Goal: Feedback & Contribution: Leave review/rating

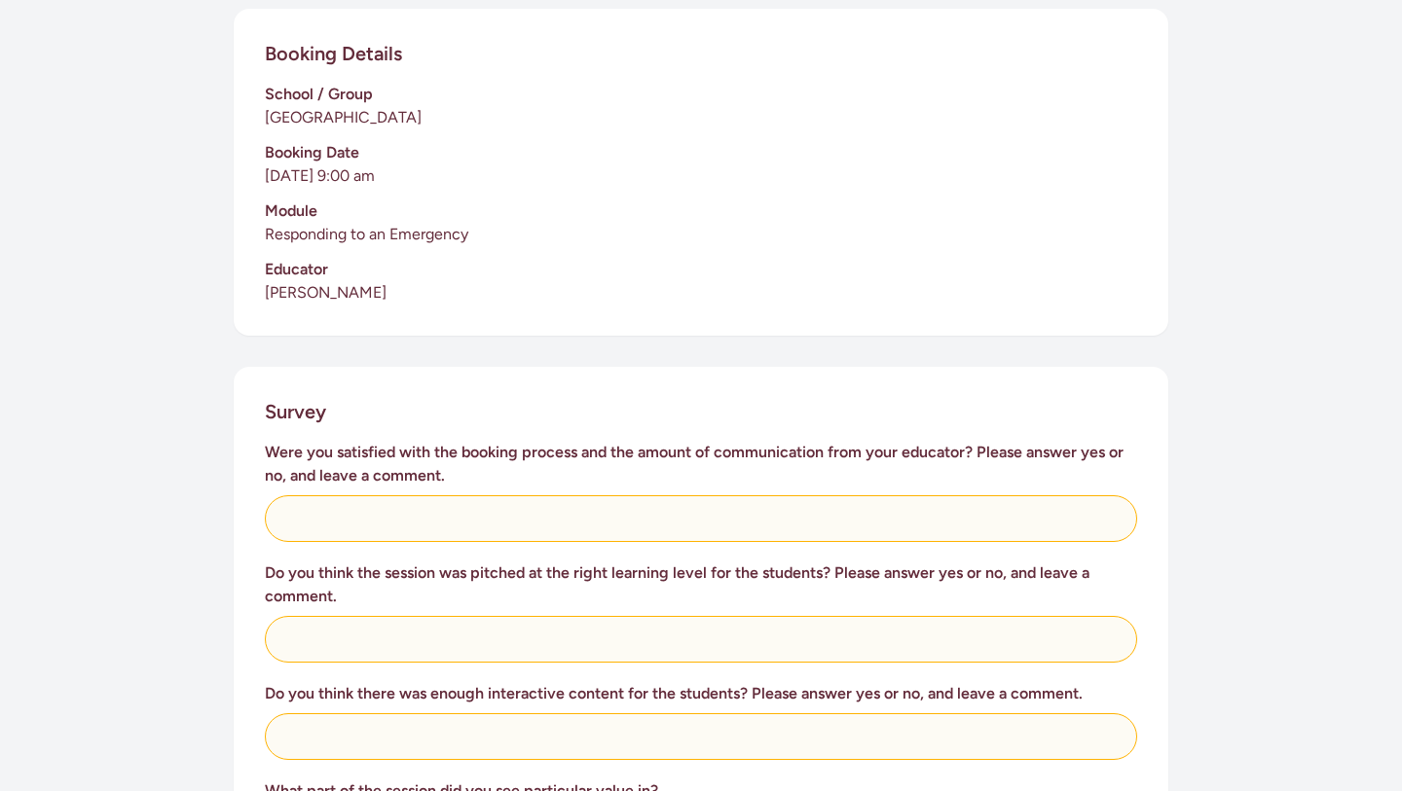
scroll to position [453, 0]
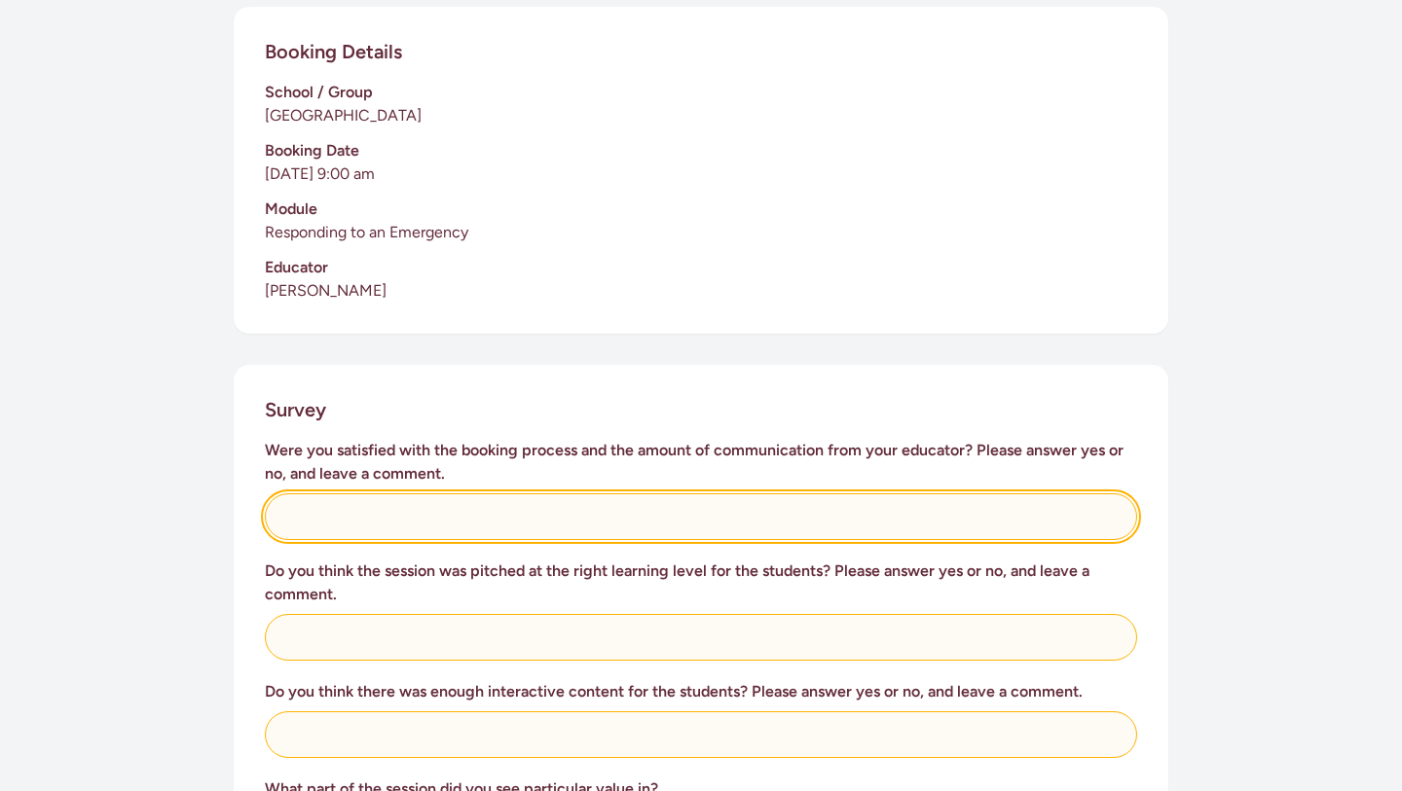
click at [455, 493] on input "text" at bounding box center [701, 516] width 872 height 47
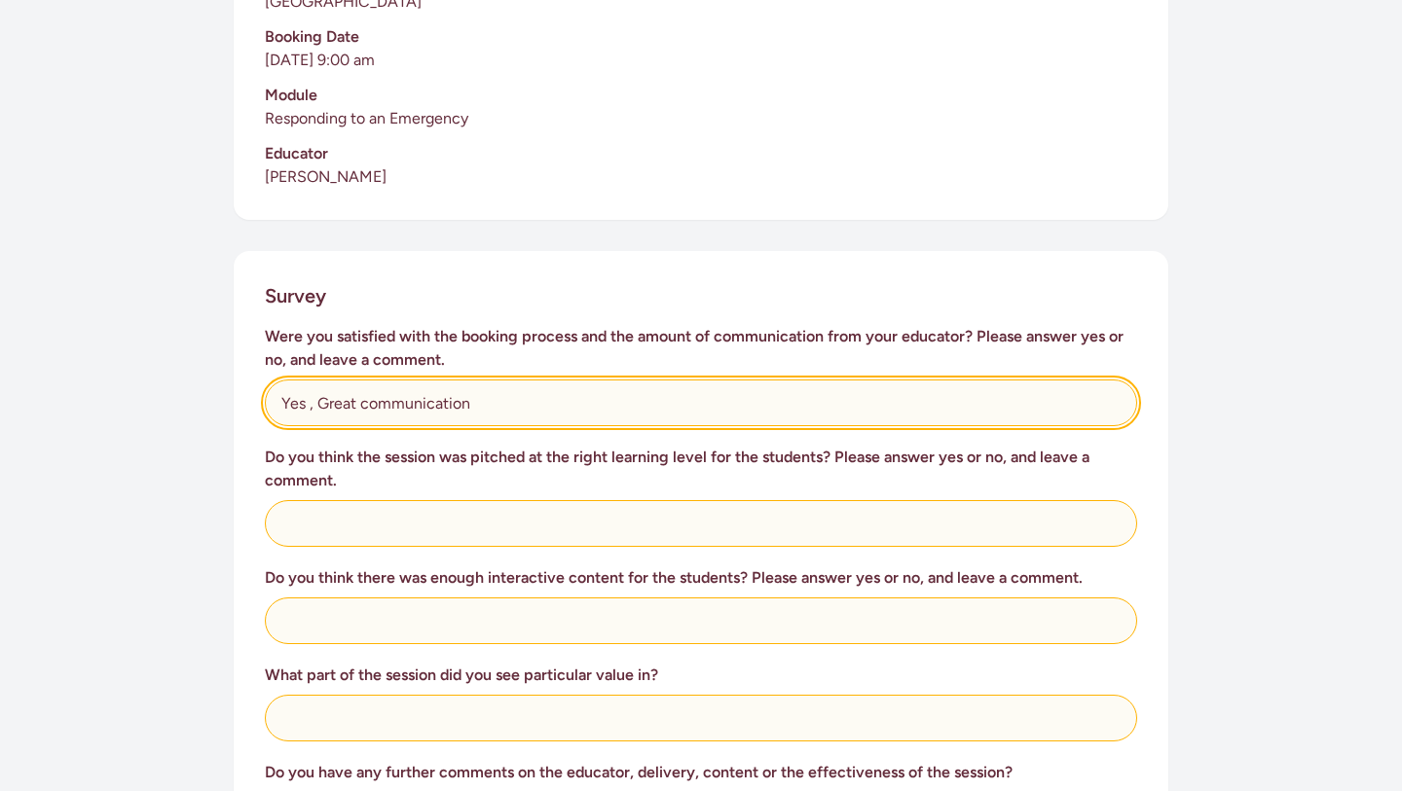
scroll to position [577, 0]
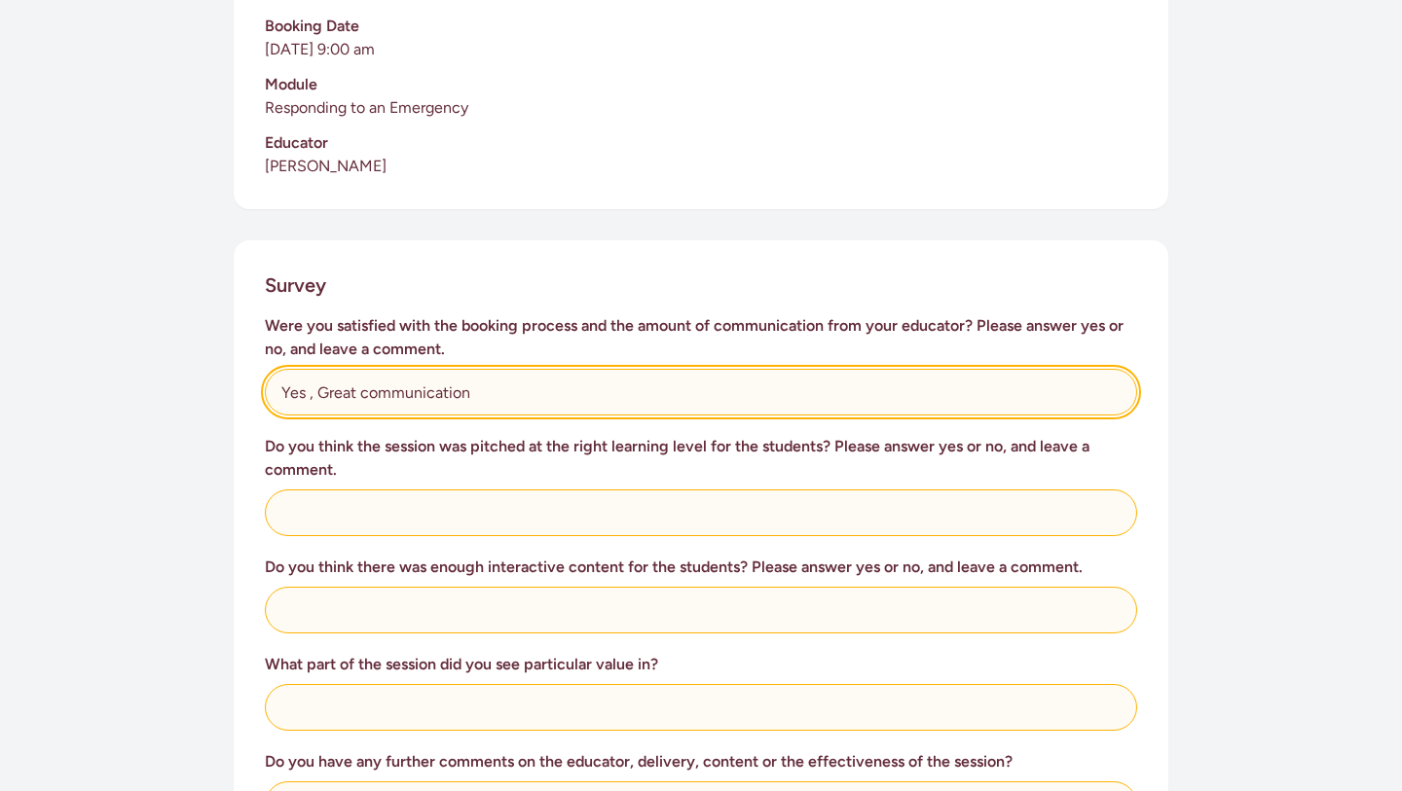
type input "Yes , Great communication"
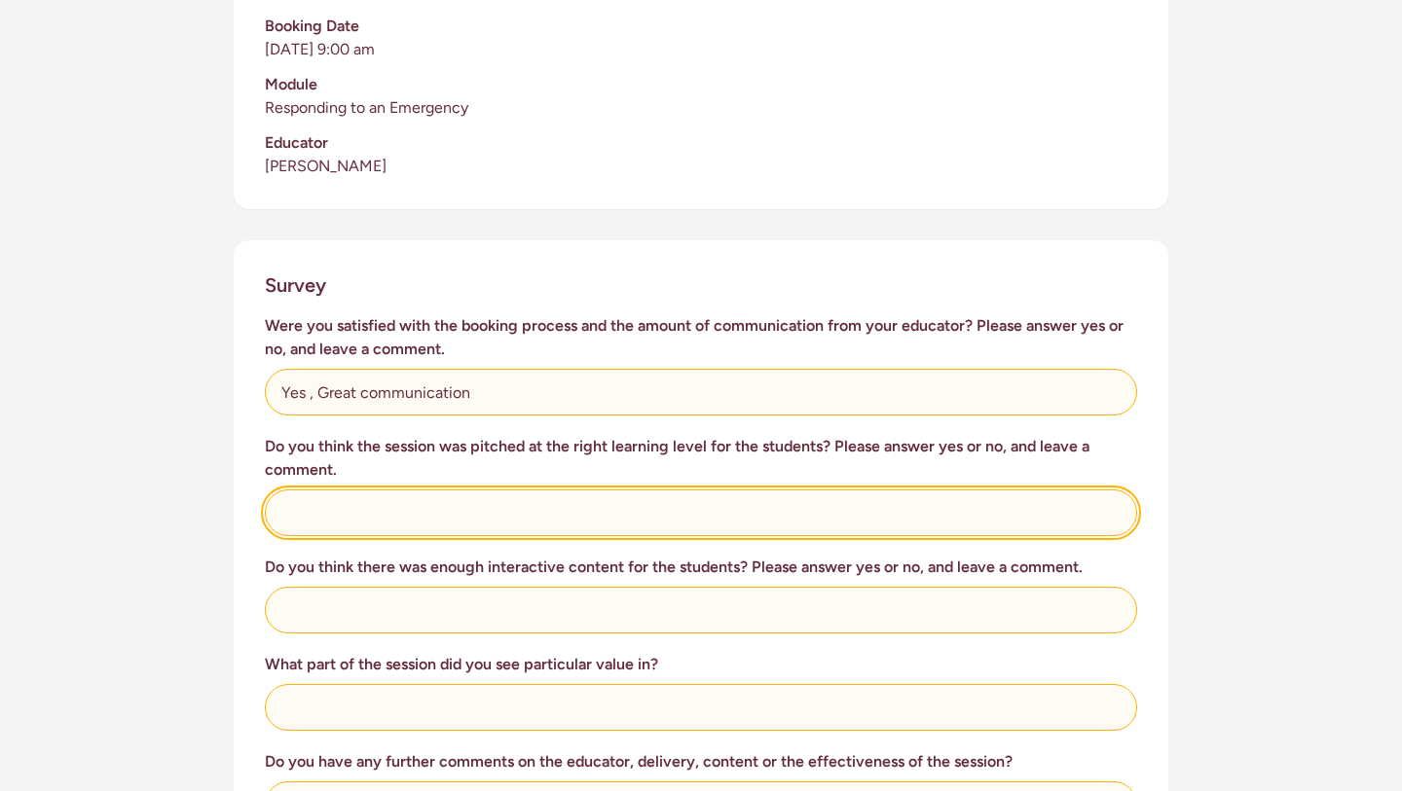
click at [346, 495] on input "text" at bounding box center [701, 513] width 872 height 47
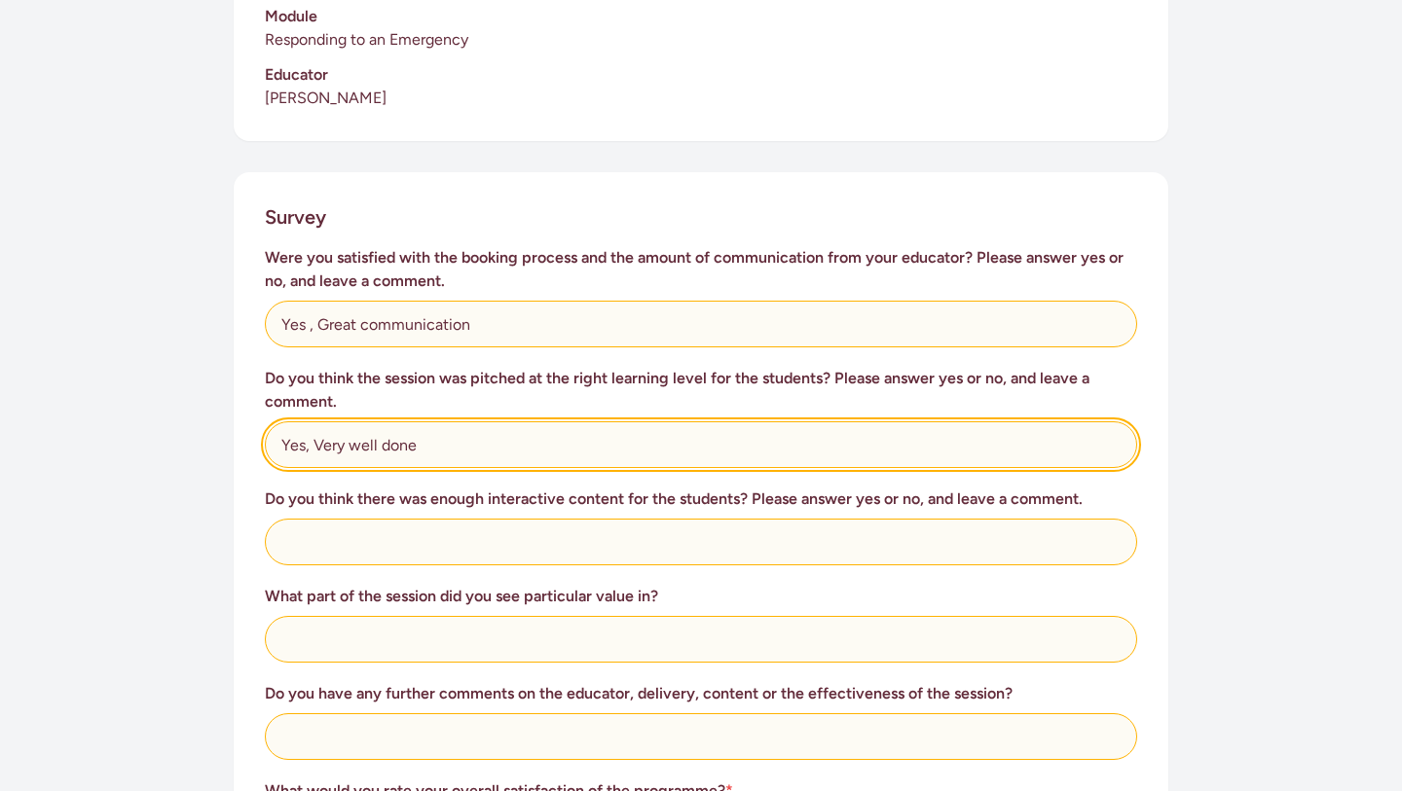
scroll to position [662, 0]
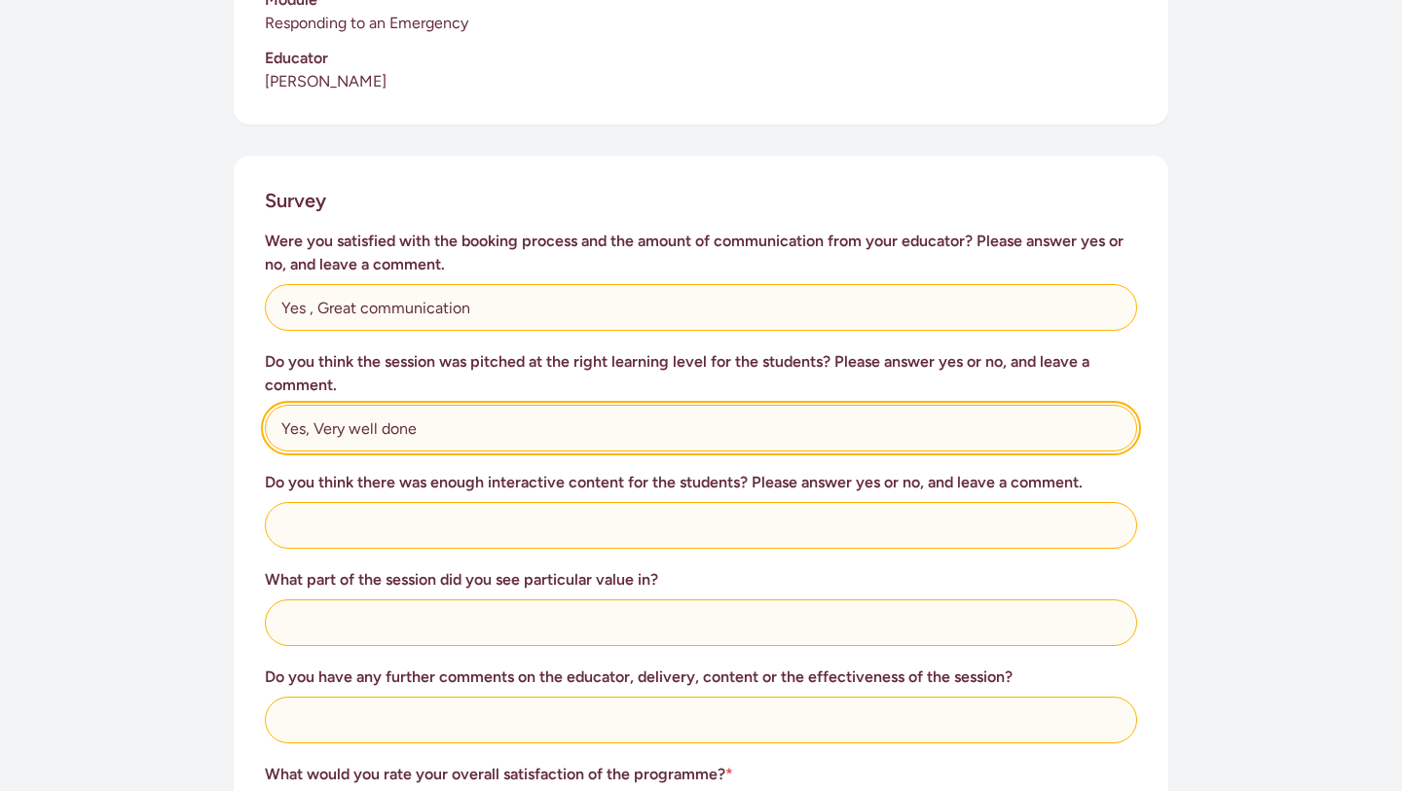
type input "Yes, Very well done"
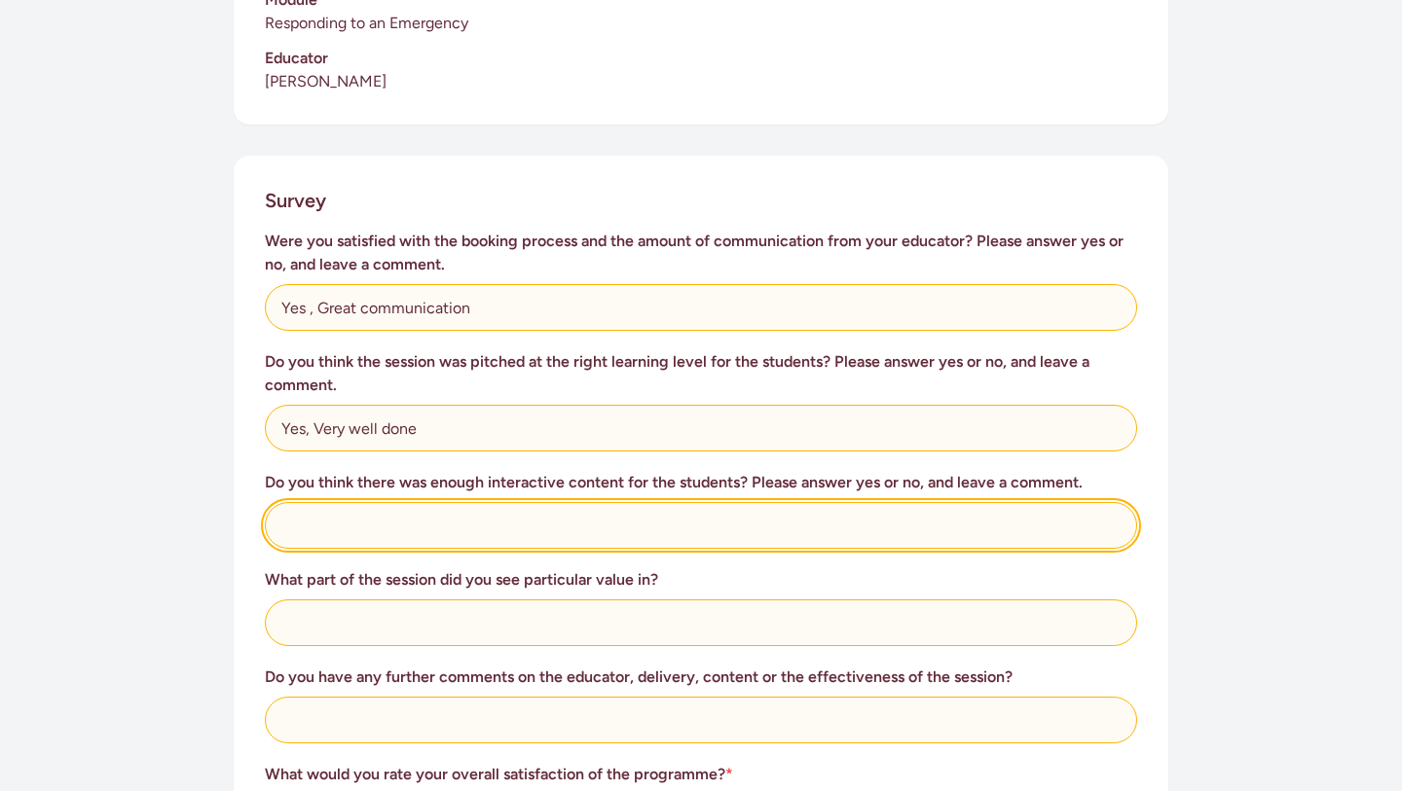
click at [339, 503] on input "text" at bounding box center [701, 525] width 872 height 47
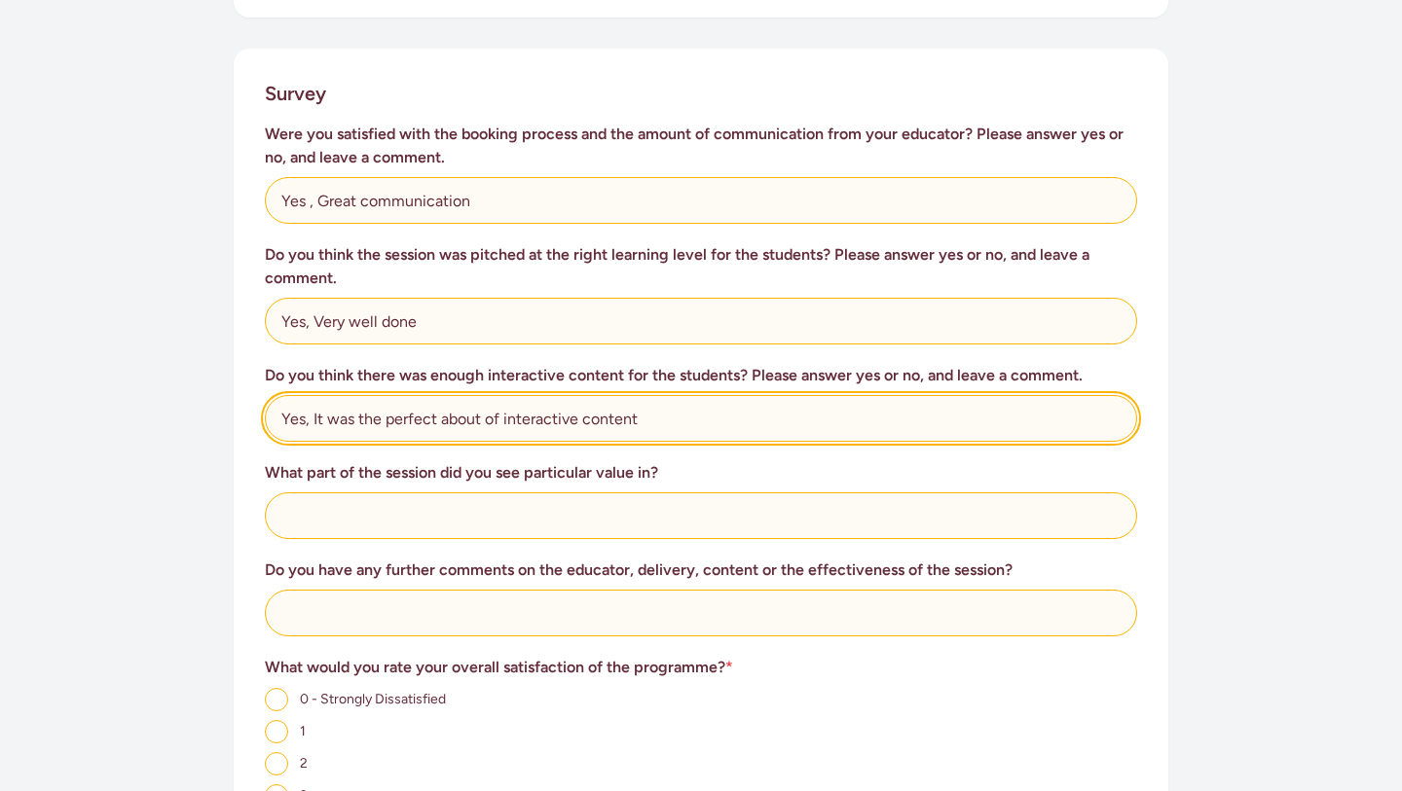
scroll to position [771, 0]
type input "Yes, It was the perfect about of interactive content"
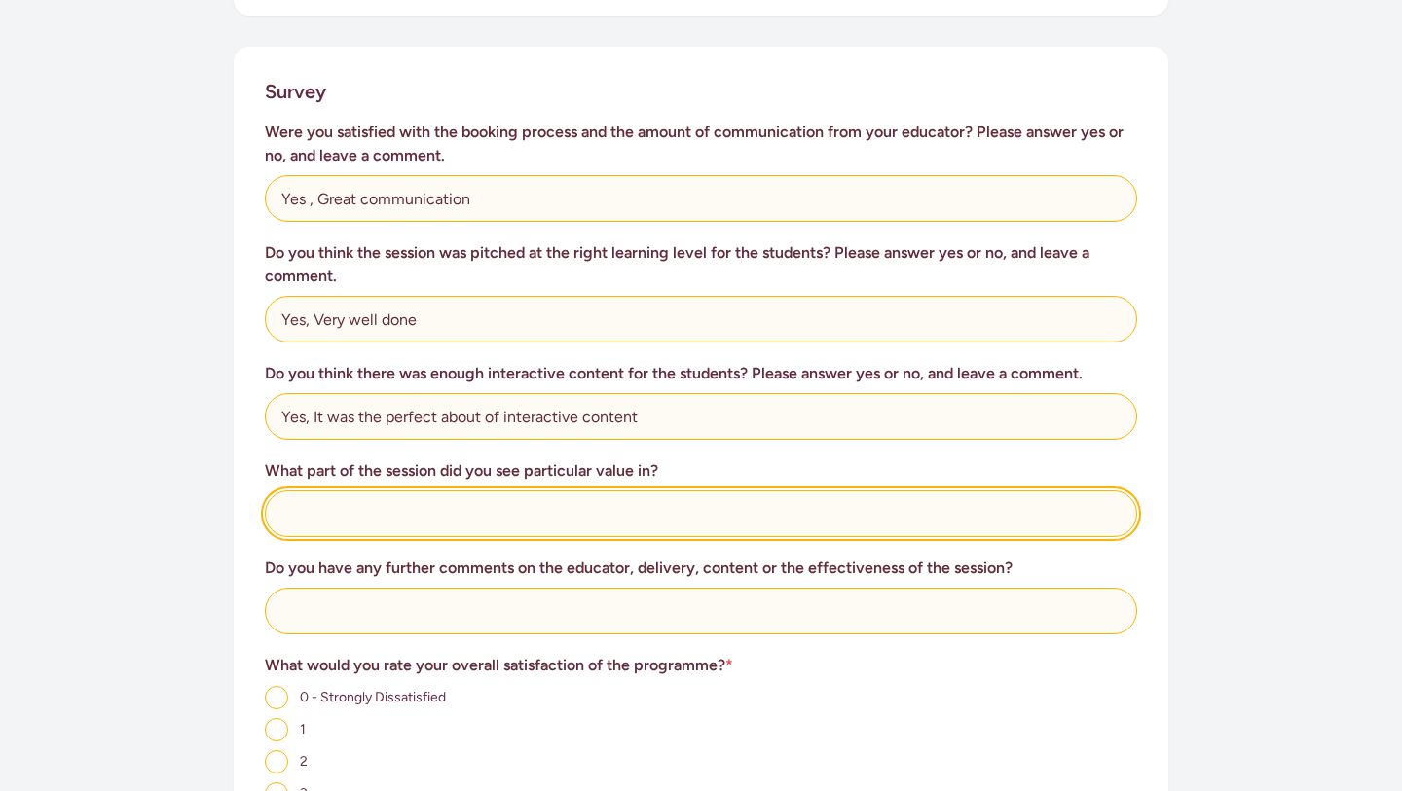
click at [300, 500] on input "text" at bounding box center [701, 514] width 872 height 47
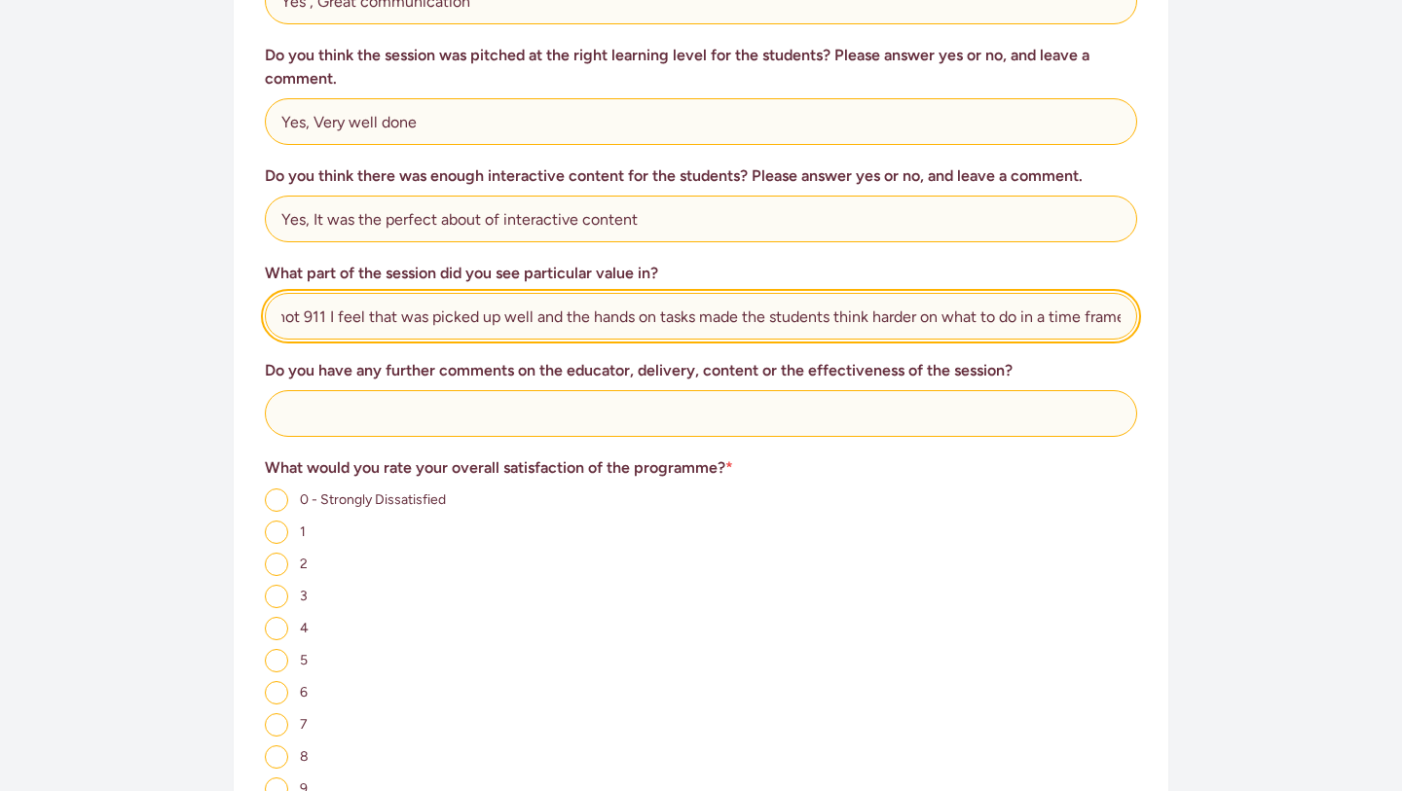
scroll to position [973, 0]
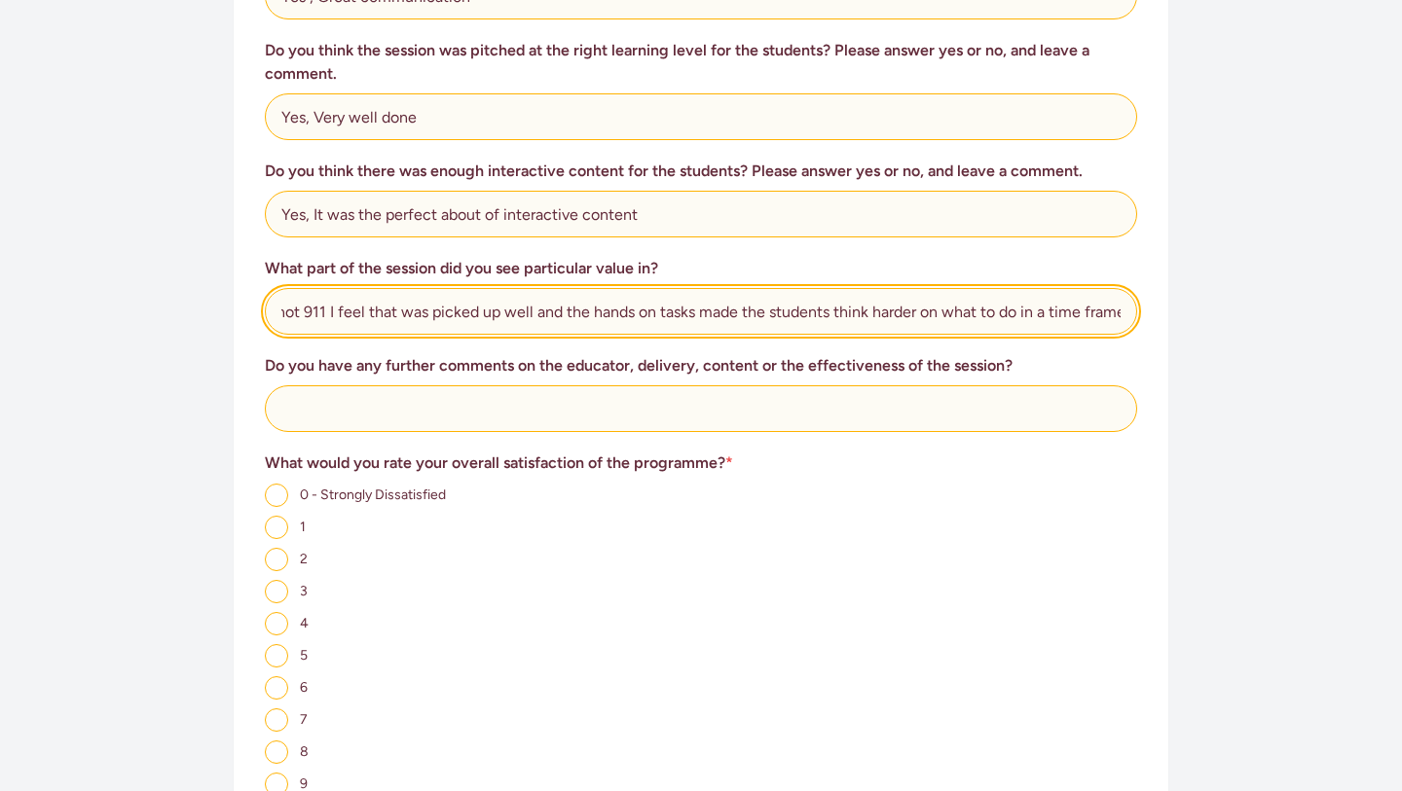
type input "The students needed reminding that the New Zealand number to call was 111 not 9…"
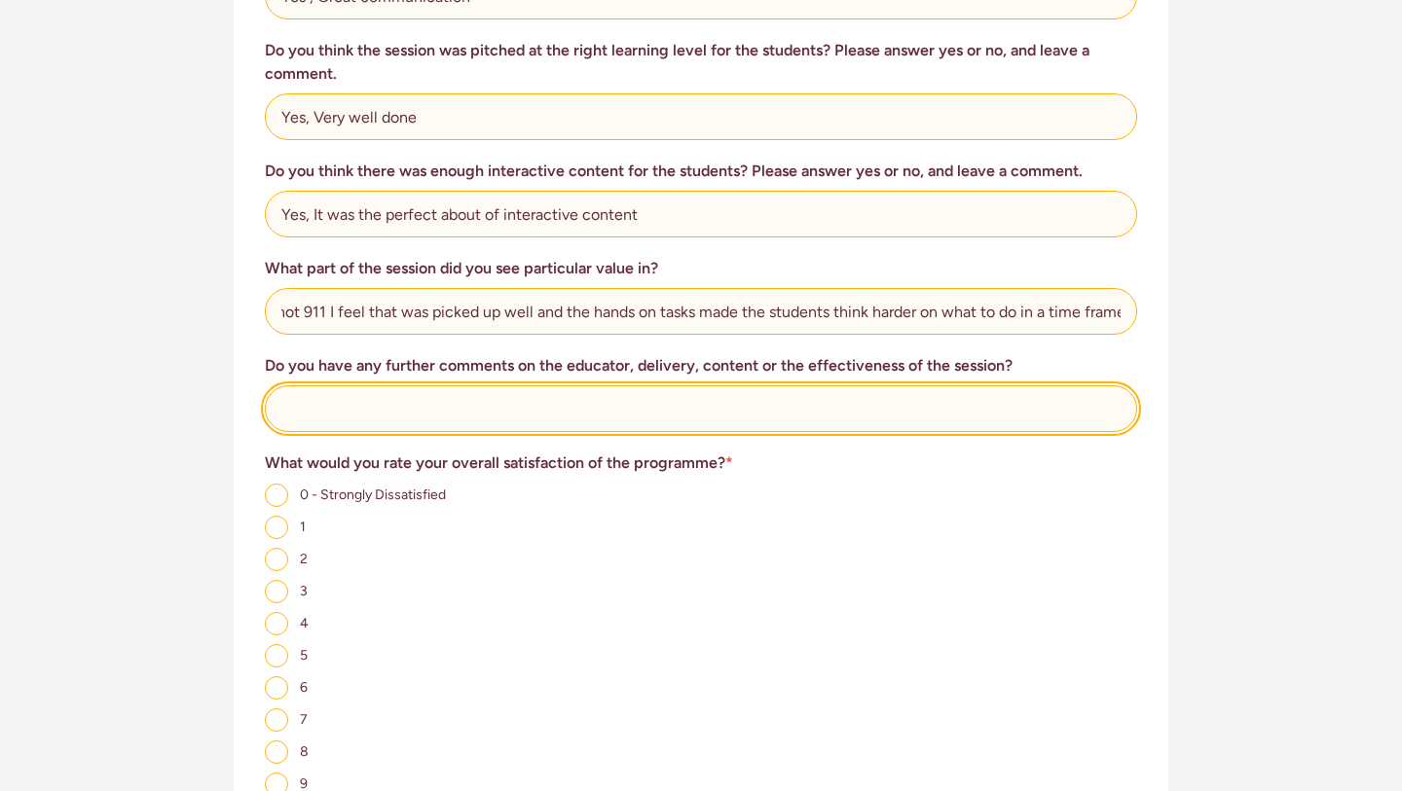
click at [313, 385] on input "text" at bounding box center [701, 408] width 872 height 47
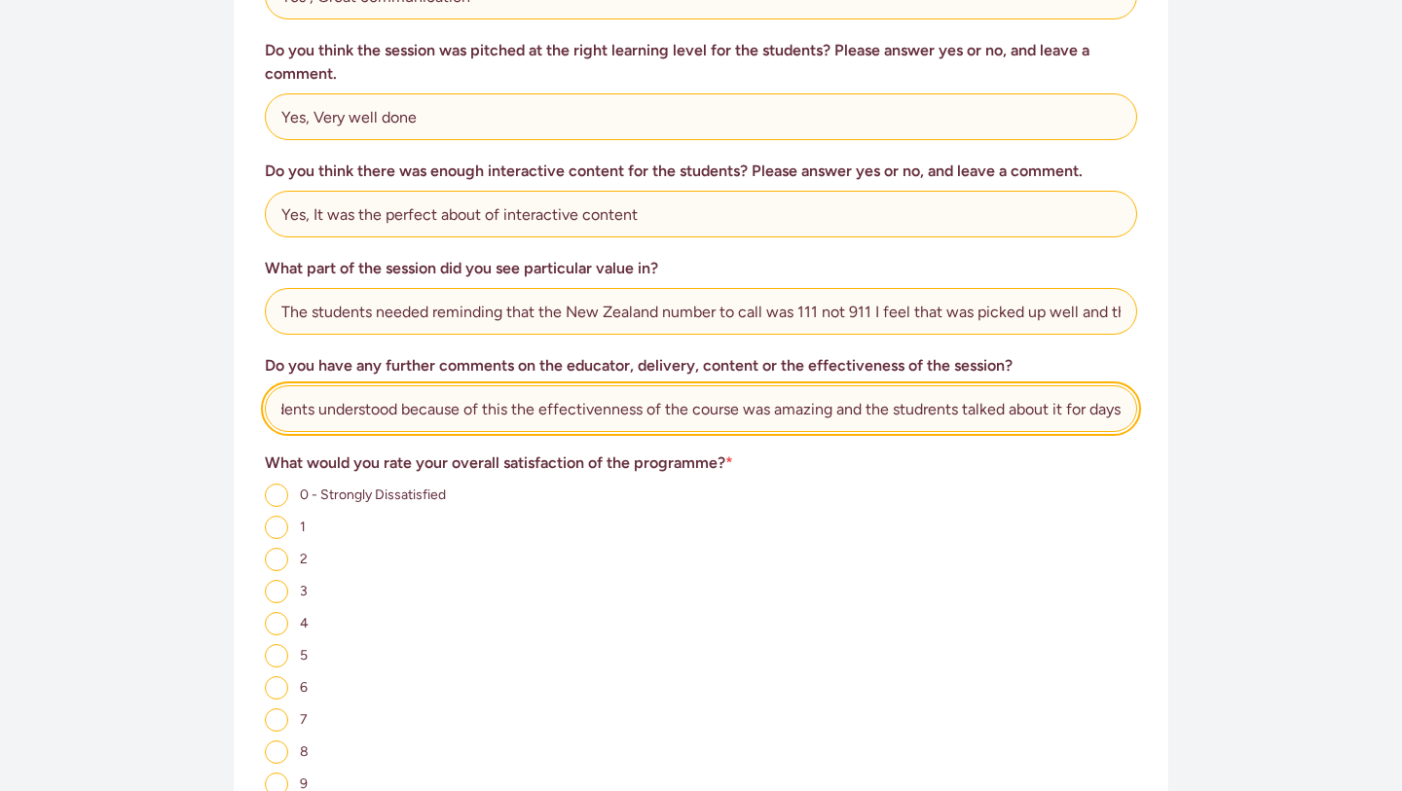
scroll to position [0, 732]
click at [603, 389] on input "awesome educator that understood children and was able to share her knowledge a…" at bounding box center [701, 408] width 872 height 47
click at [921, 386] on input "awesome educator that understood children and was able to share her knowledge a…" at bounding box center [701, 408] width 872 height 47
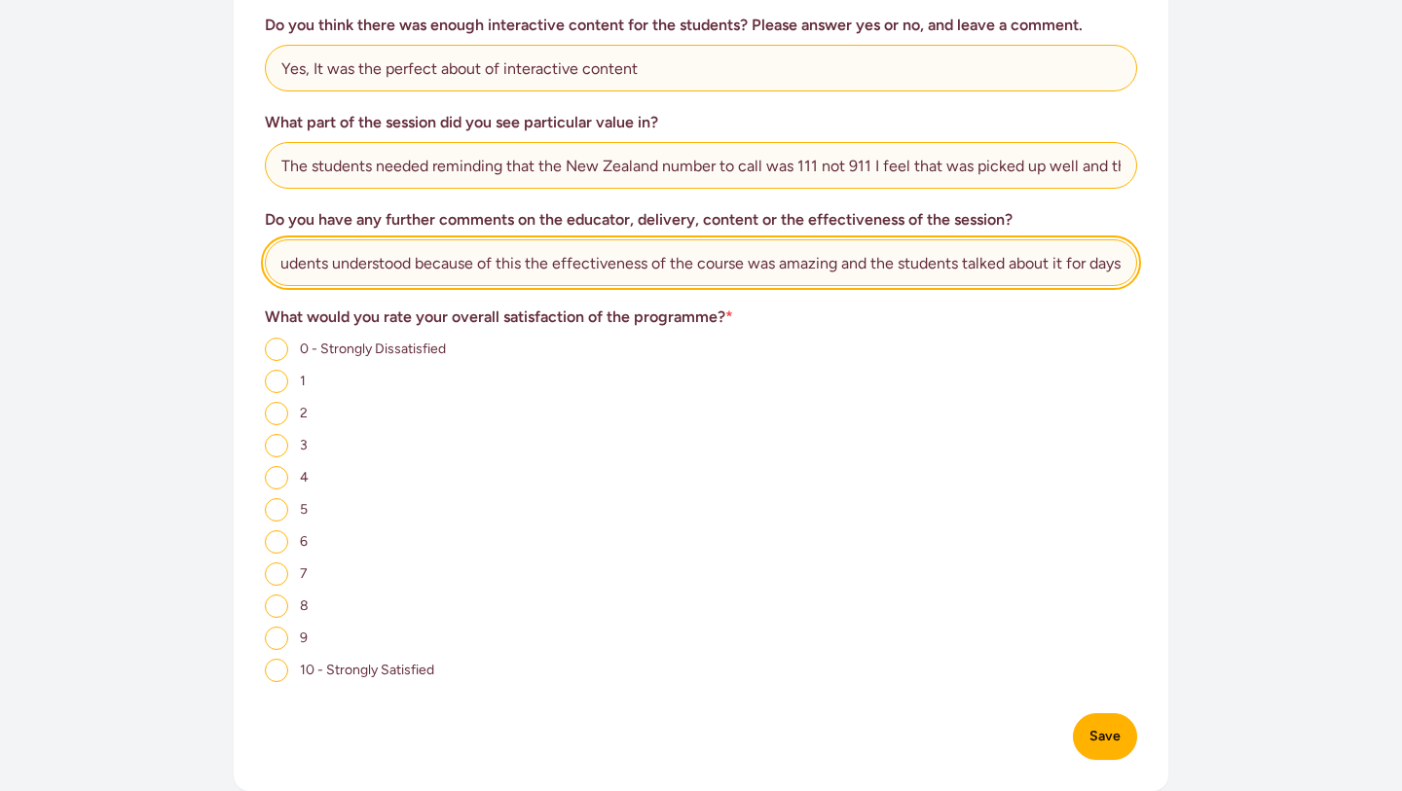
scroll to position [1129, 0]
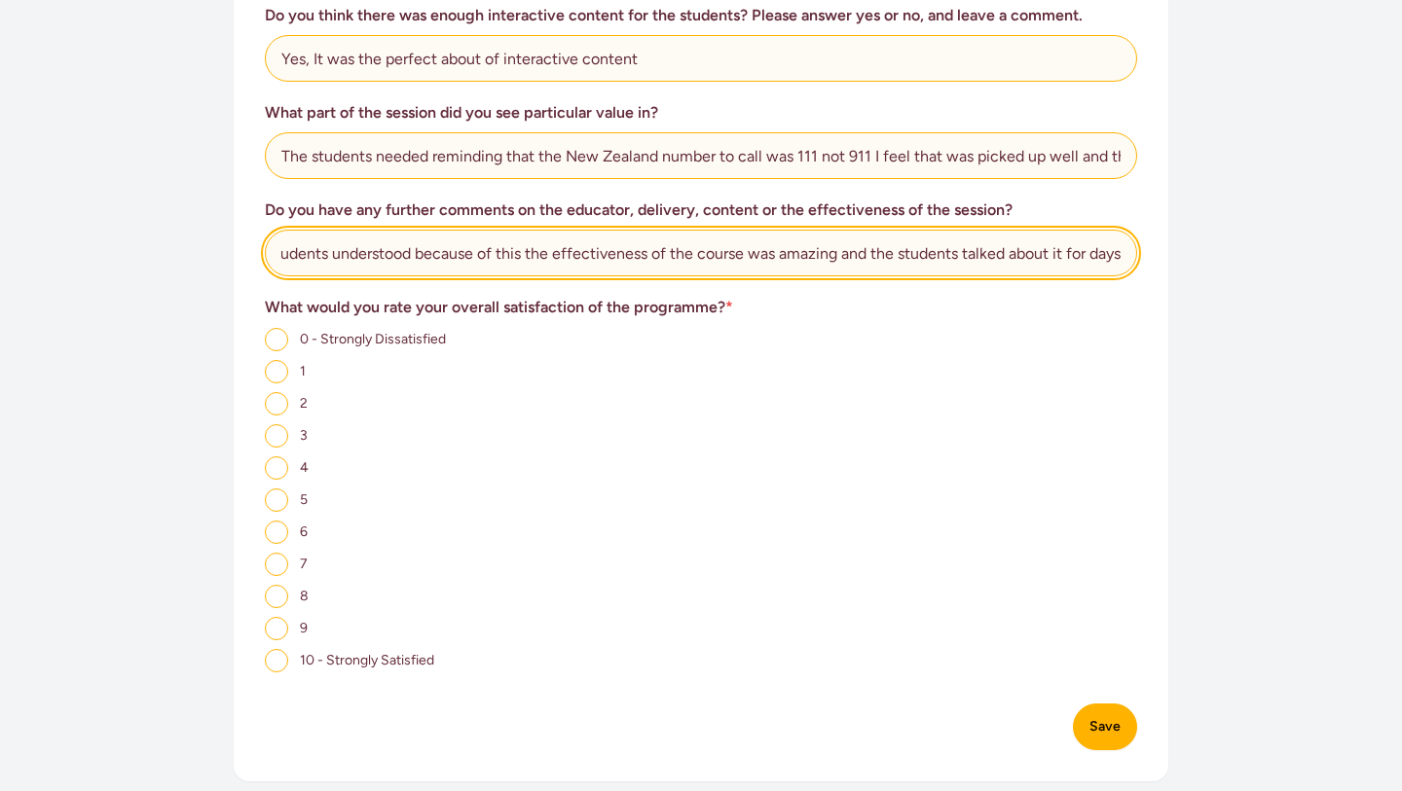
type input "awesome educator that understood children and was able to share her knowledge a…"
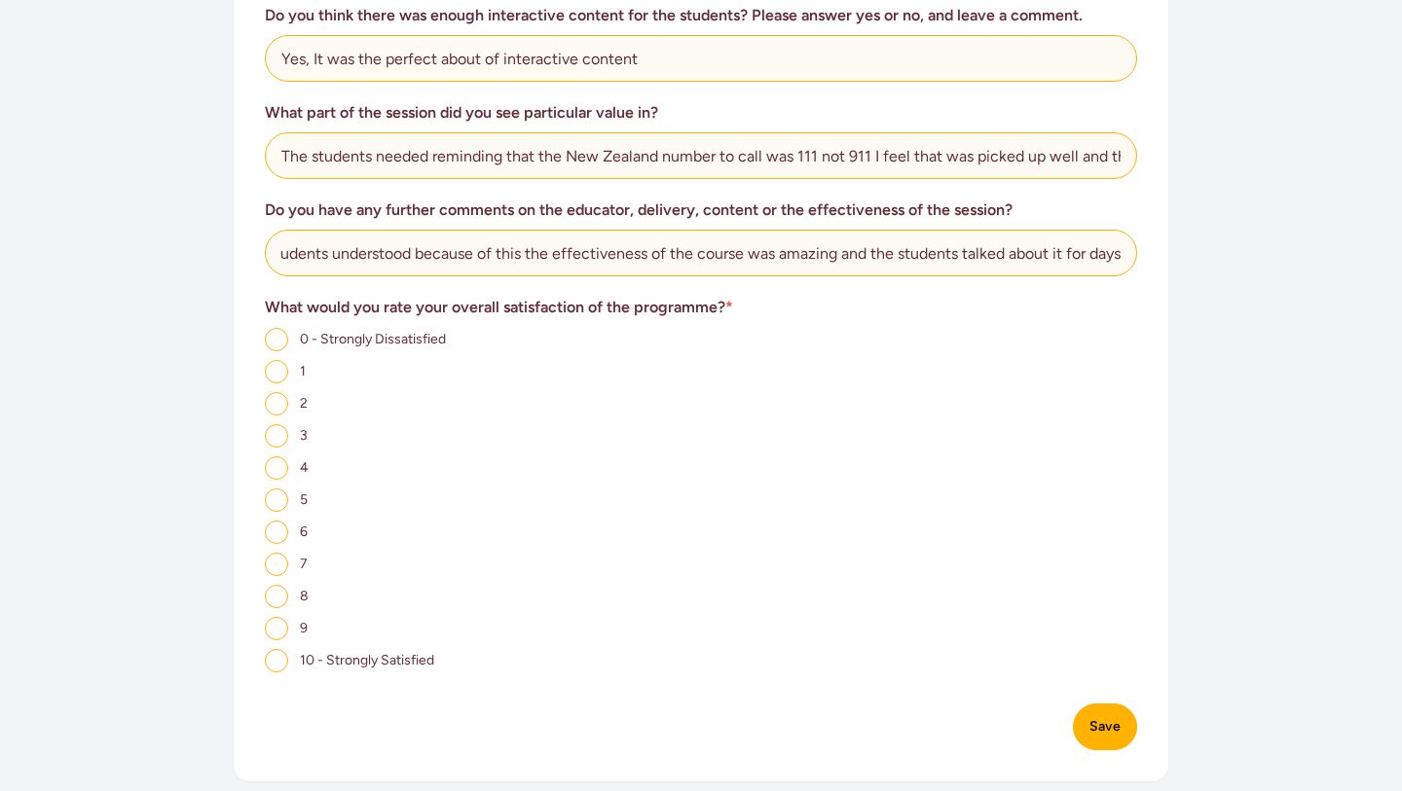
scroll to position [0, 0]
click at [283, 649] on input "10 - Strongly Satisfied" at bounding box center [276, 660] width 23 height 23
radio input "true"
click at [1090, 706] on button "Save" at bounding box center [1105, 727] width 64 height 47
